Goal: Information Seeking & Learning: Learn about a topic

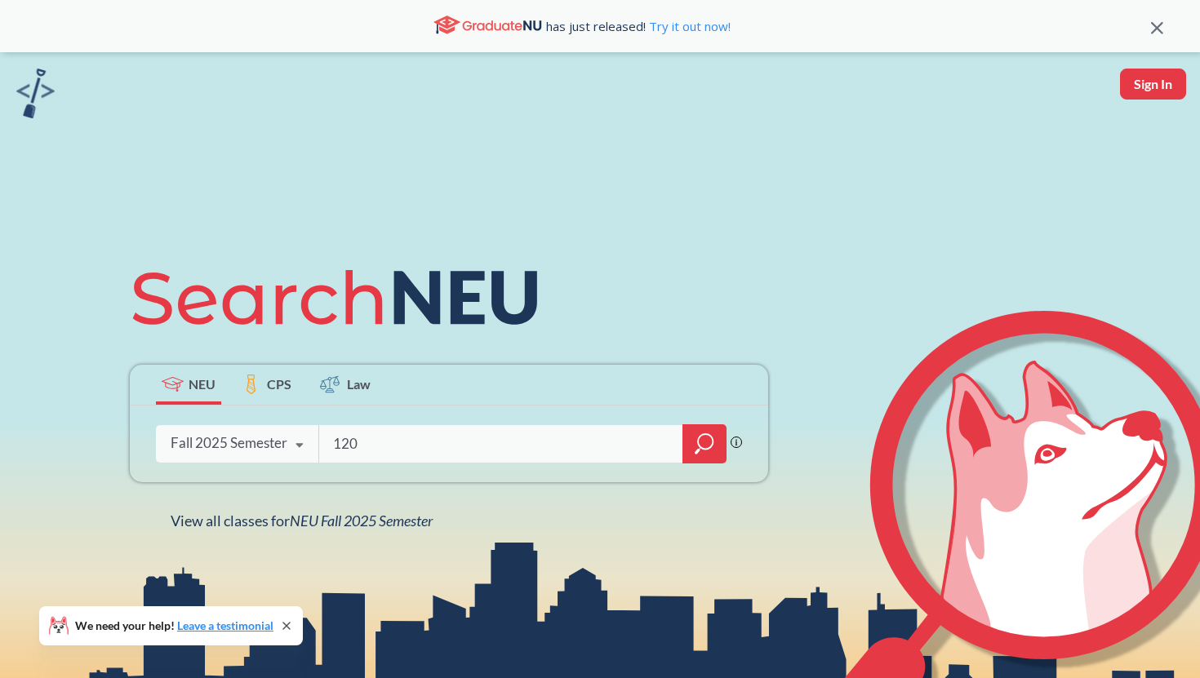
type input "1203"
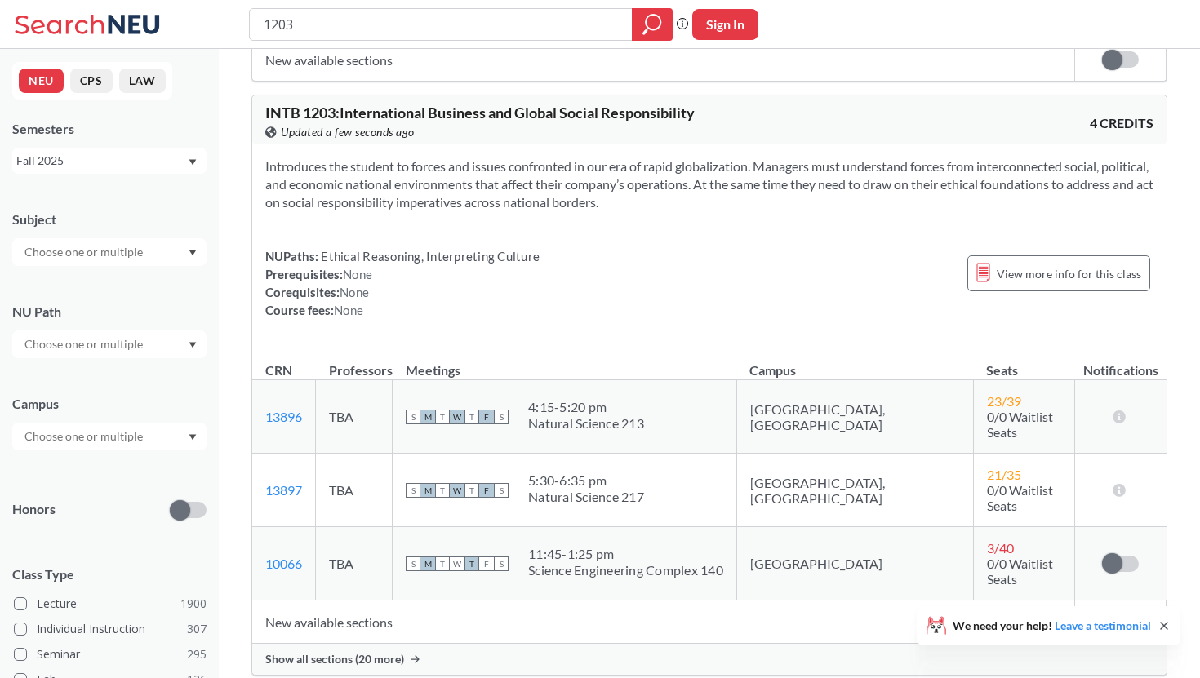
scroll to position [628, 0]
click at [383, 645] on div "Show all sections (20 more)" at bounding box center [709, 660] width 914 height 31
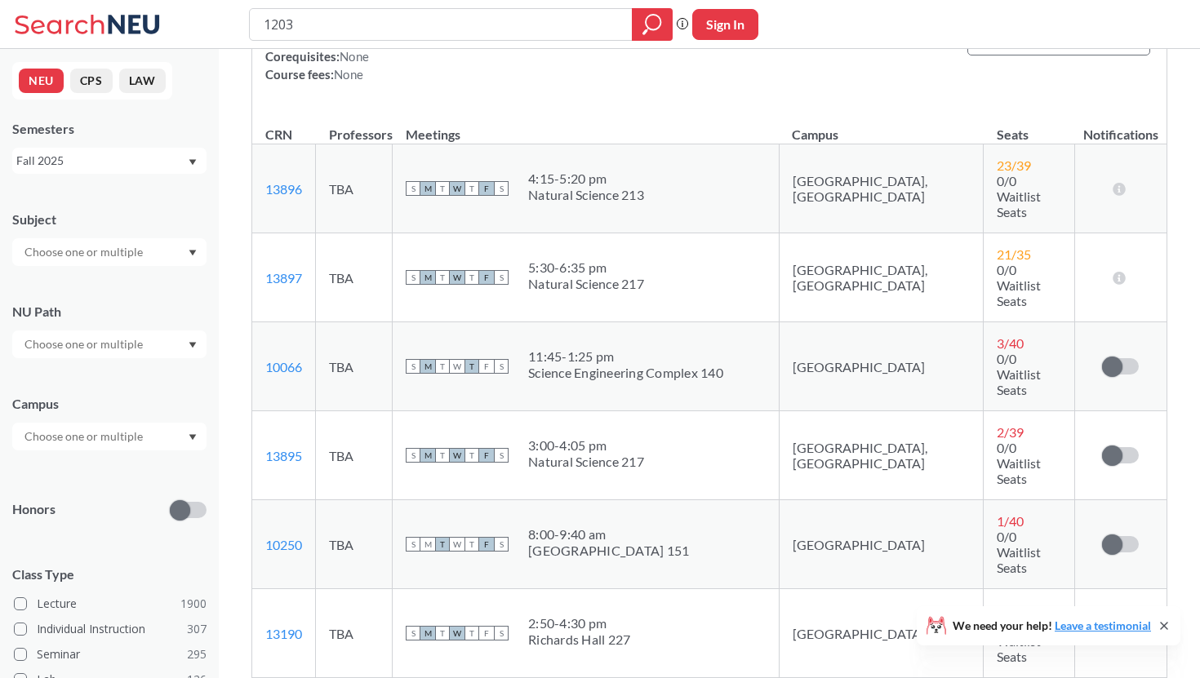
scroll to position [0, 0]
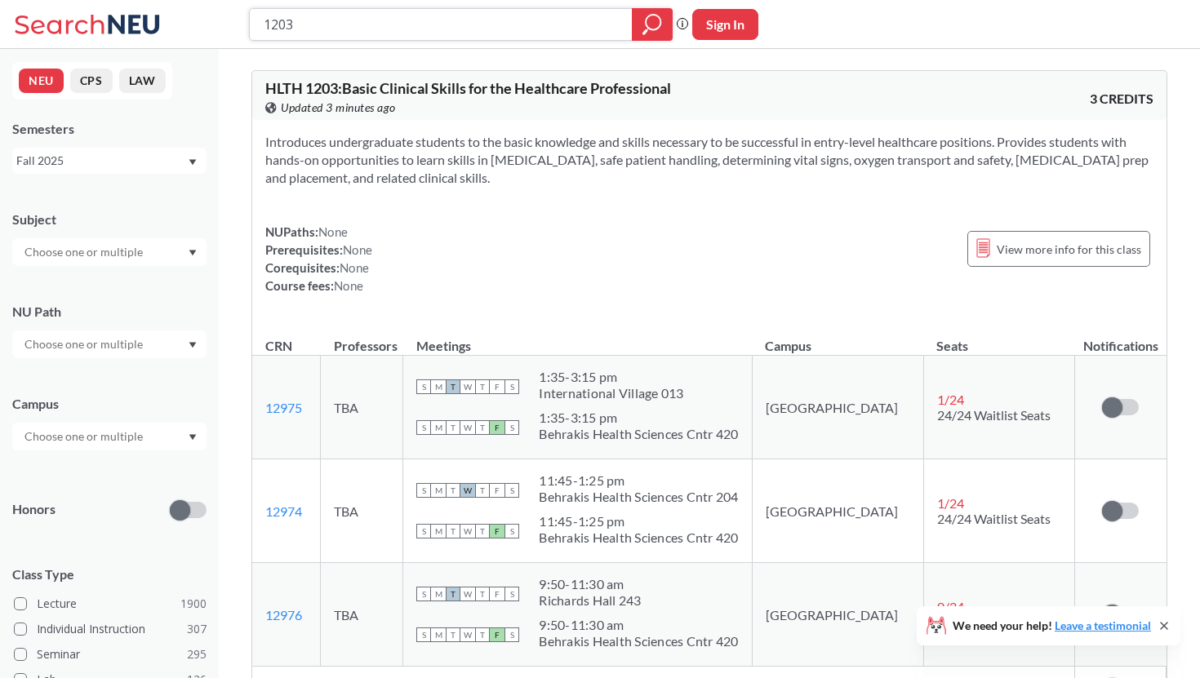
click at [395, 20] on input "1203" at bounding box center [441, 25] width 358 height 28
drag, startPoint x: 306, startPoint y: 24, endPoint x: 88, endPoint y: 16, distance: 218.1
click at [88, 16] on div "1203 Phrase search guarantees the exact search appears in the results. Ex. If y…" at bounding box center [600, 24] width 1200 height 49
type input "macroeconomic theory"
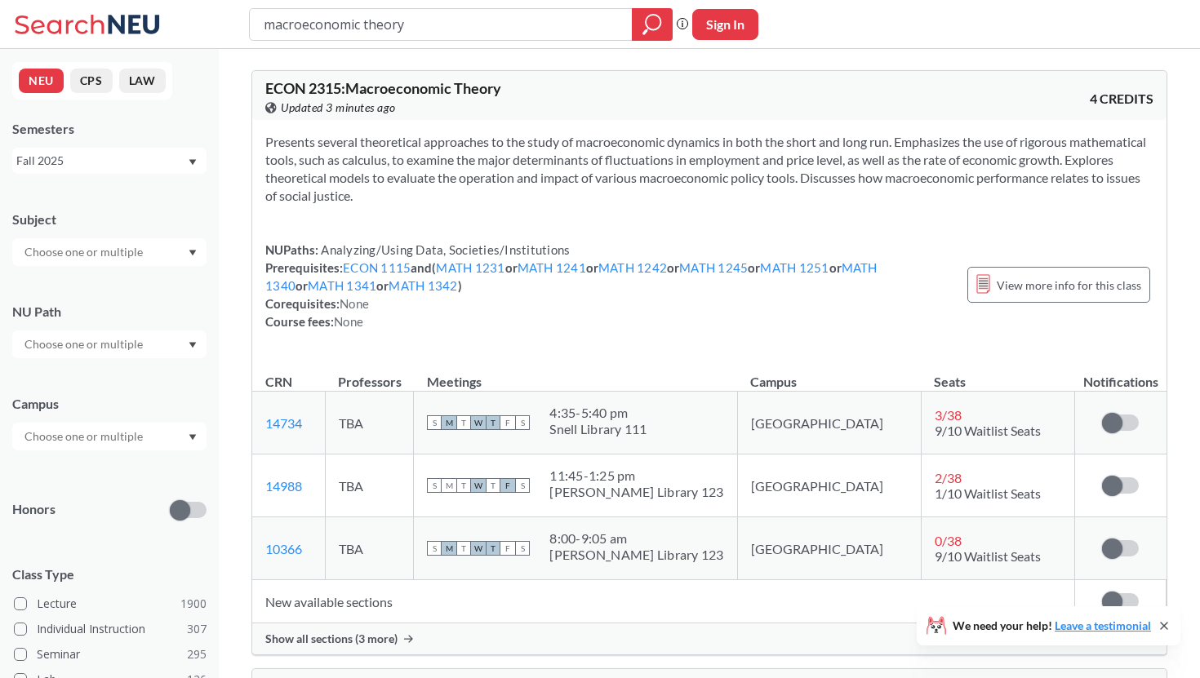
click at [282, 24] on input "macroeconomic theory" at bounding box center [441, 25] width 358 height 28
type input "microeconomic theory"
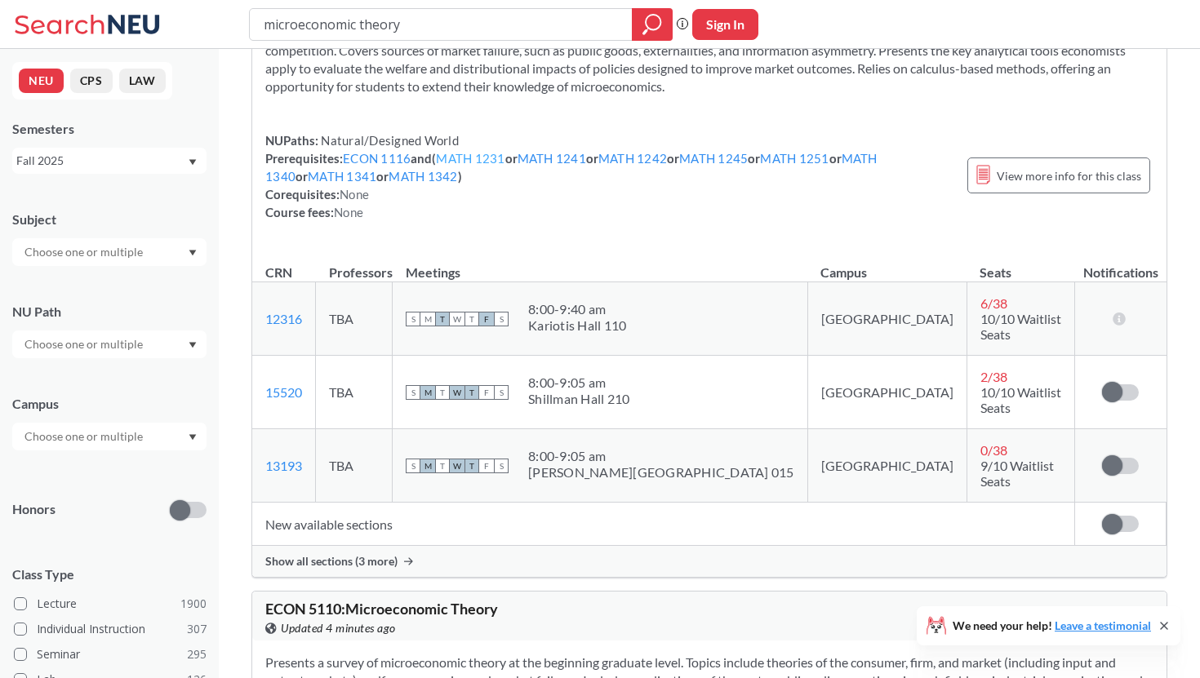
scroll to position [153, 0]
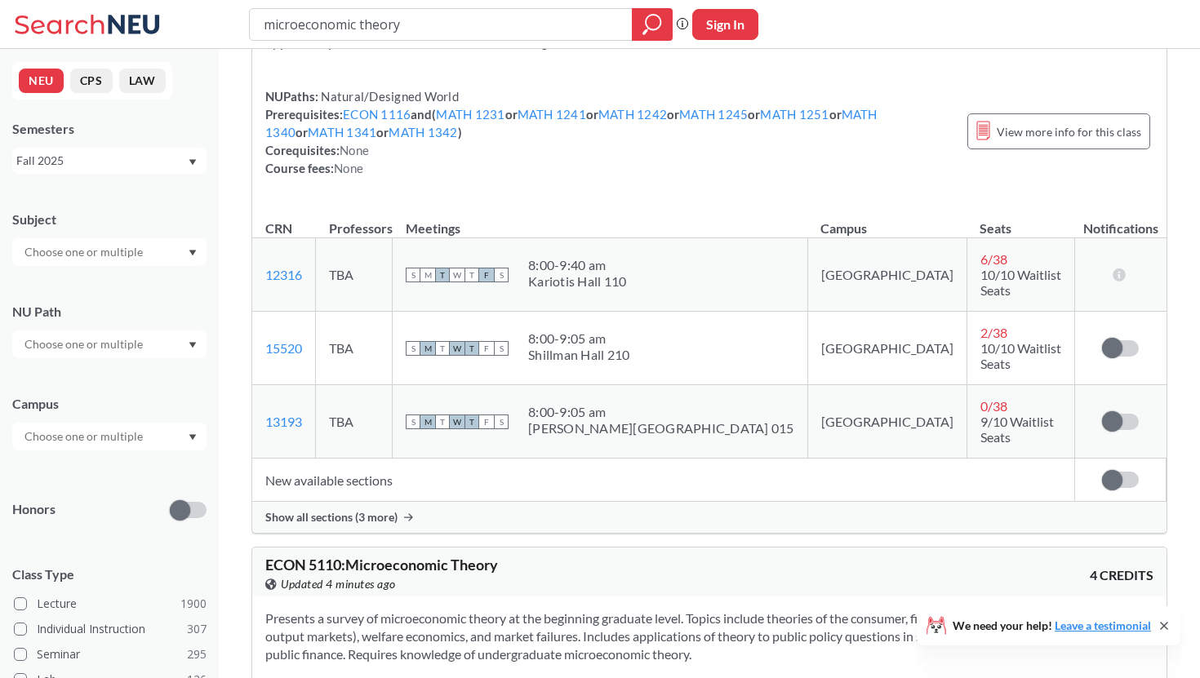
click at [359, 502] on div "Show all sections (3 more)" at bounding box center [709, 517] width 914 height 31
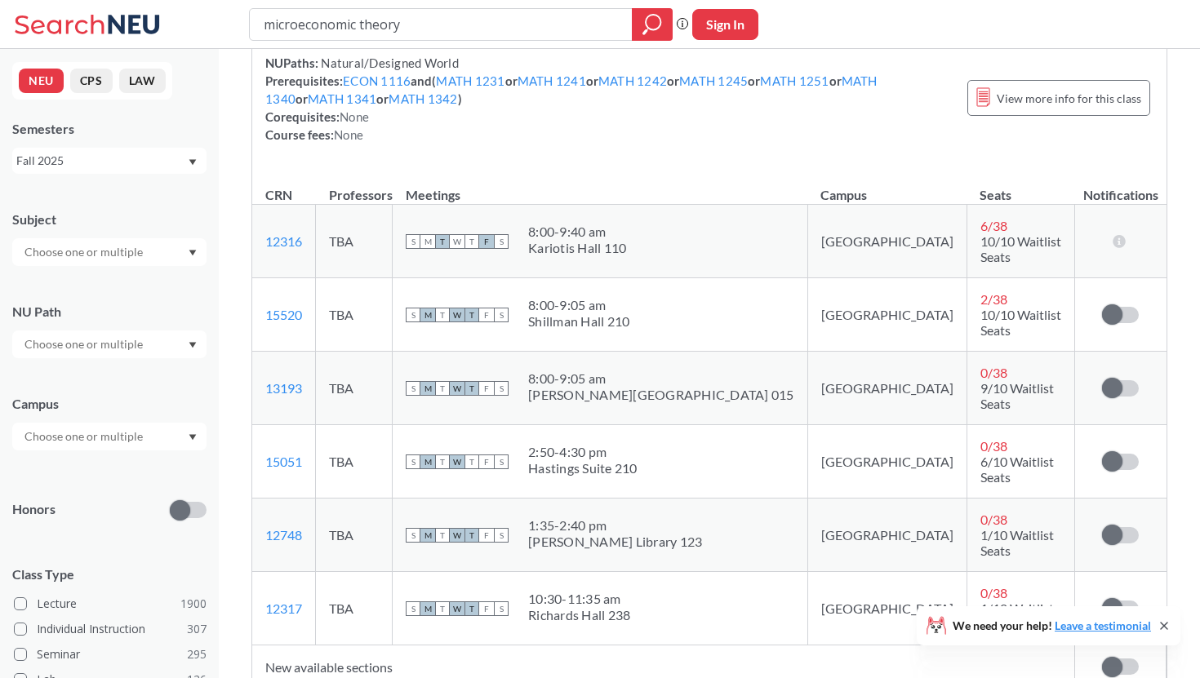
scroll to position [0, 0]
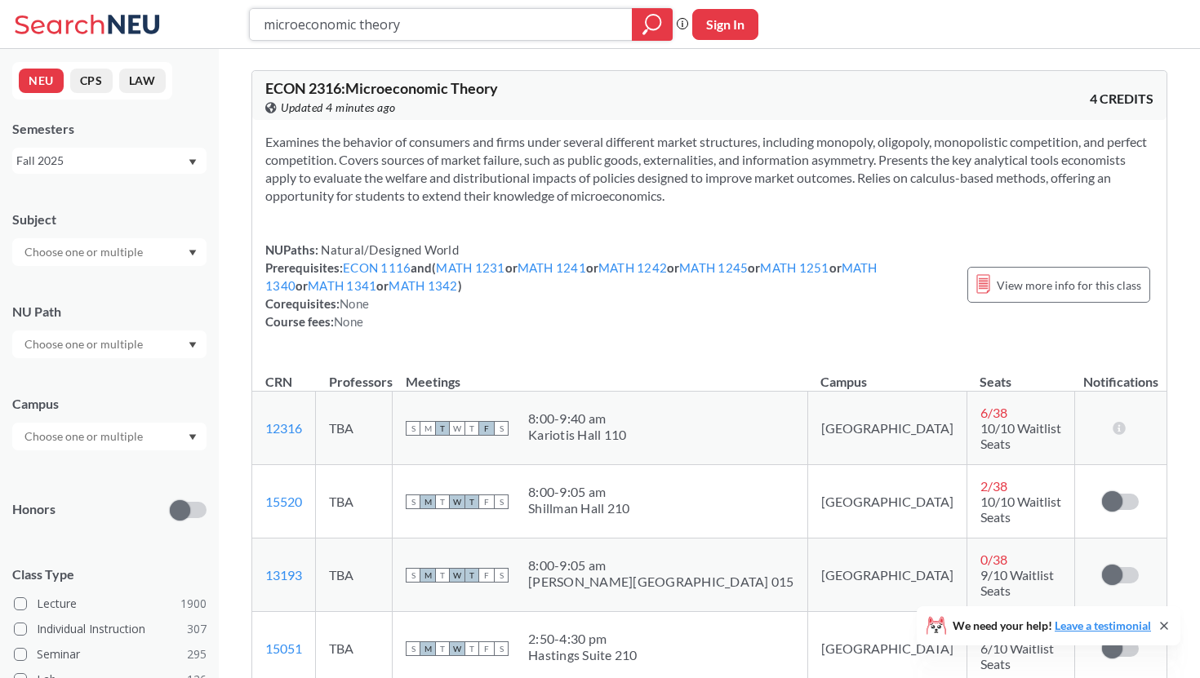
drag, startPoint x: 501, startPoint y: 24, endPoint x: 153, endPoint y: 5, distance: 348.3
click at [153, 5] on div "microeconomic theory Phrase search guarantees the exact search appears in the r…" at bounding box center [600, 24] width 1200 height 49
type input "profi"
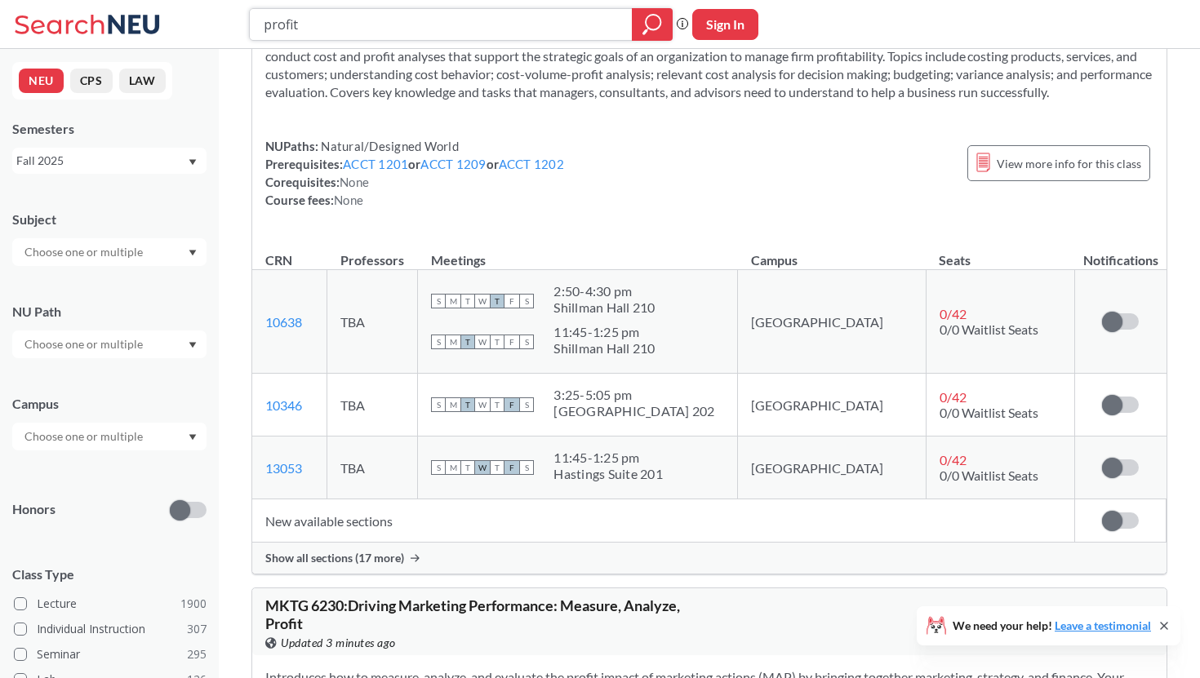
scroll to position [106, 0]
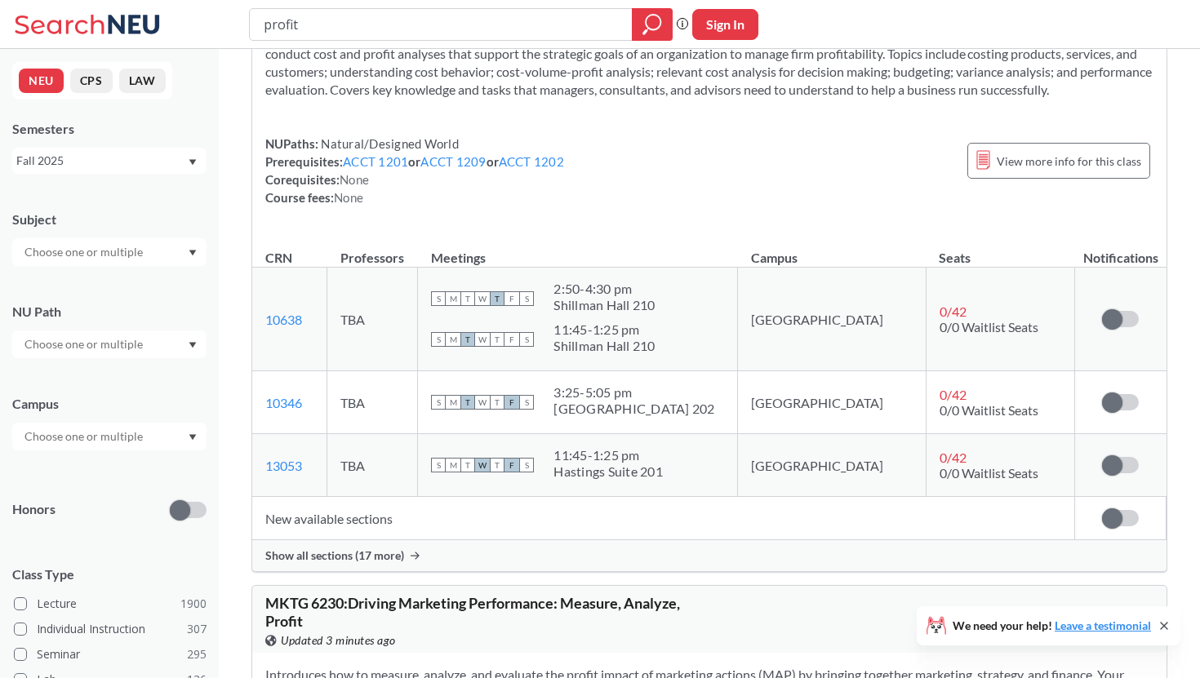
click at [328, 560] on span "Show all sections (17 more)" at bounding box center [334, 556] width 139 height 15
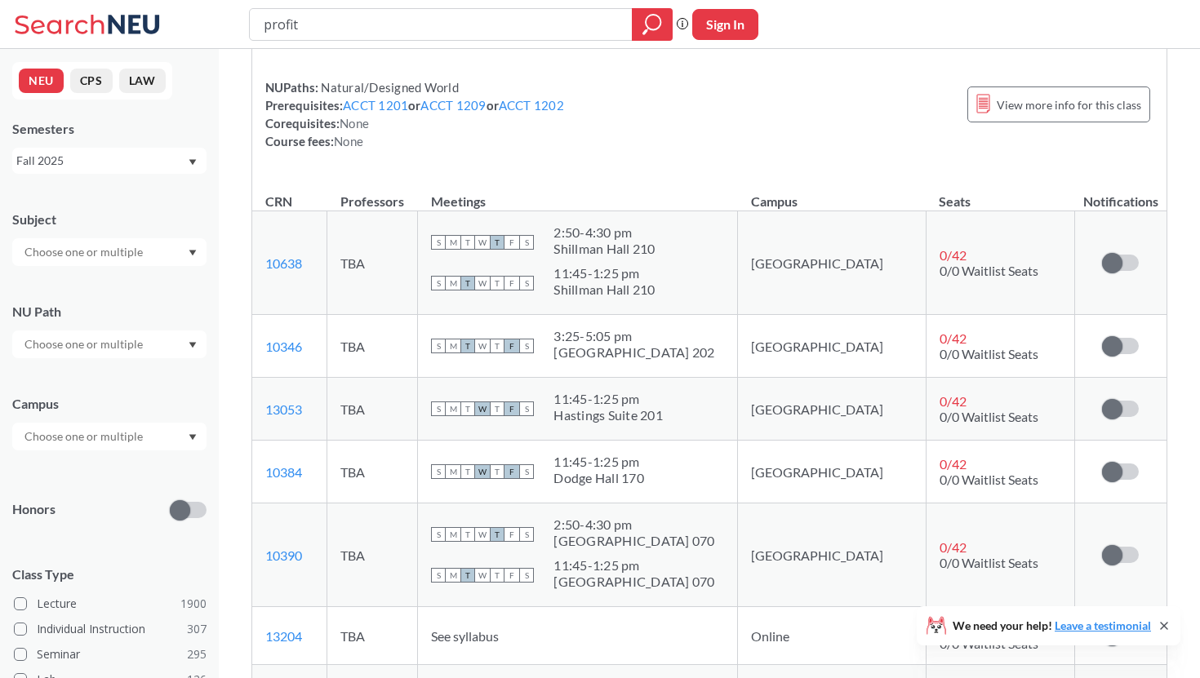
scroll to position [164, 0]
